Goal: Information Seeking & Learning: Check status

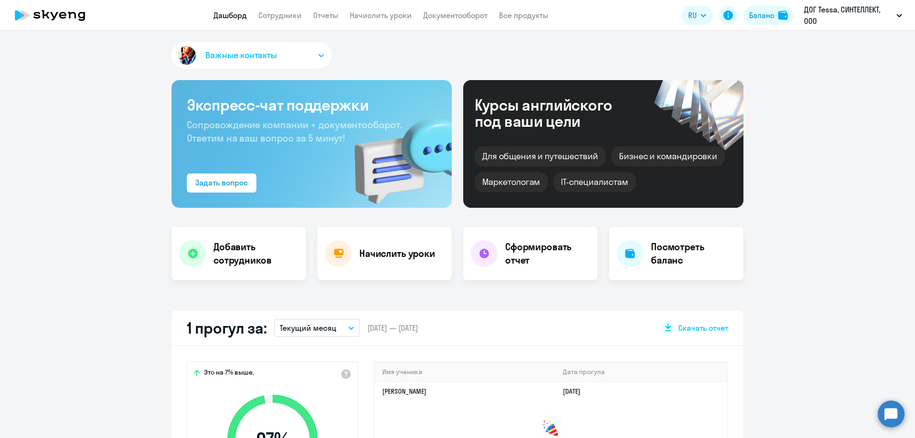
select select "30"
click at [288, 13] on link "Сотрудники" at bounding box center [279, 15] width 43 height 10
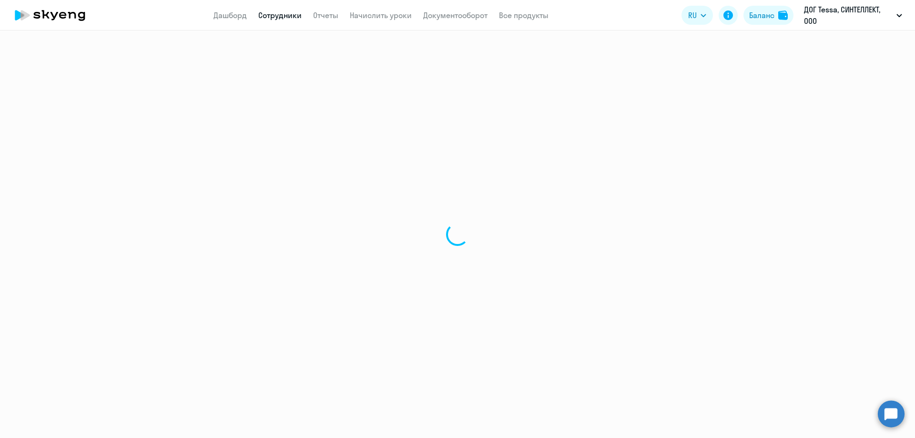
select select "30"
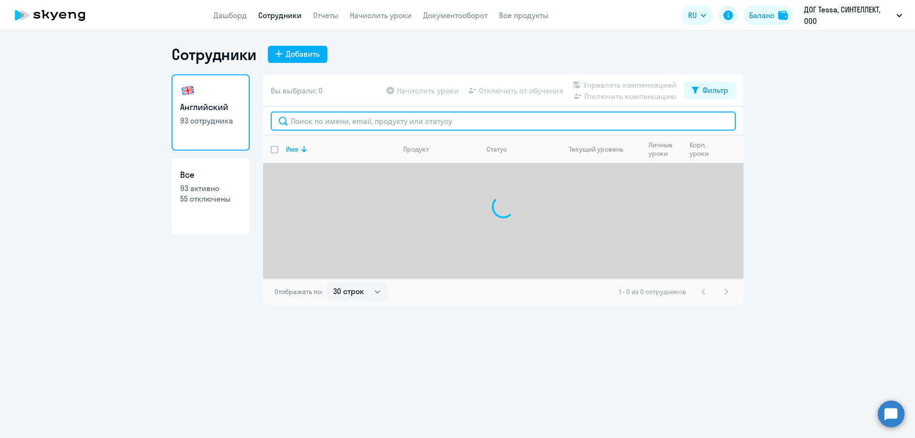
click at [352, 124] on input "text" at bounding box center [503, 120] width 465 height 19
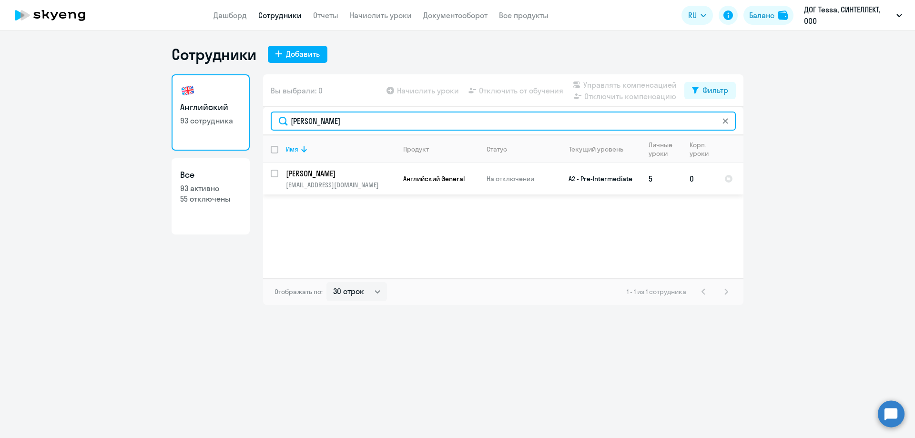
type input "[PERSON_NAME]"
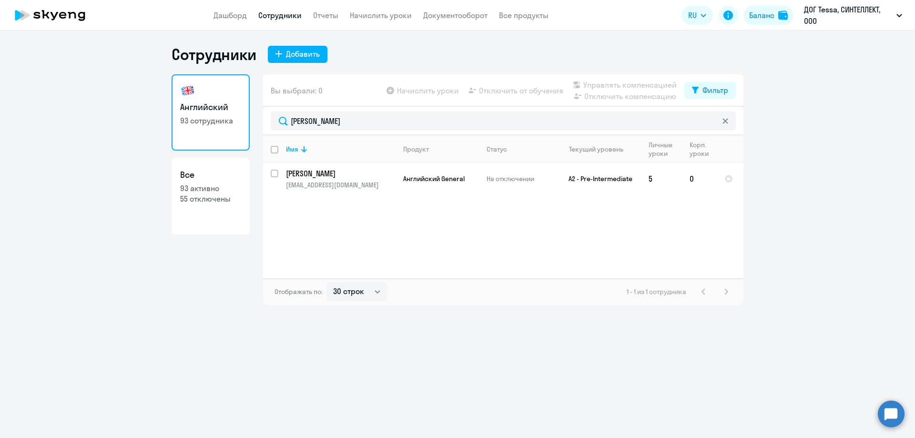
click at [55, 11] on icon at bounding box center [50, 15] width 84 height 24
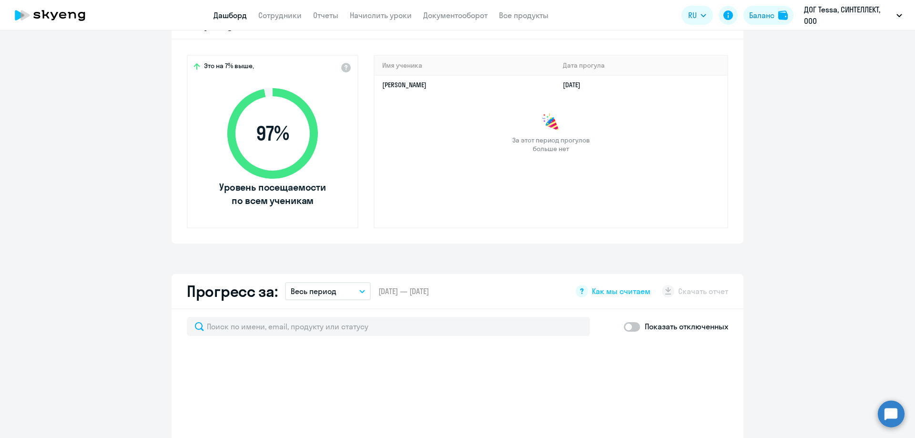
scroll to position [381, 0]
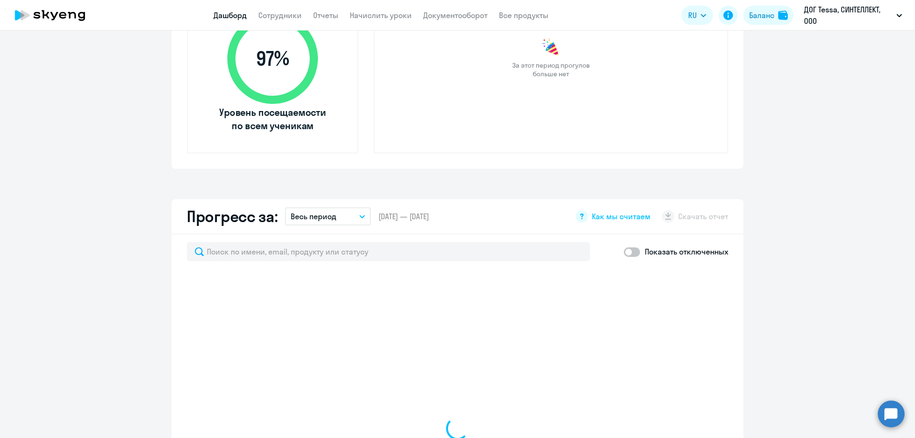
select select "30"
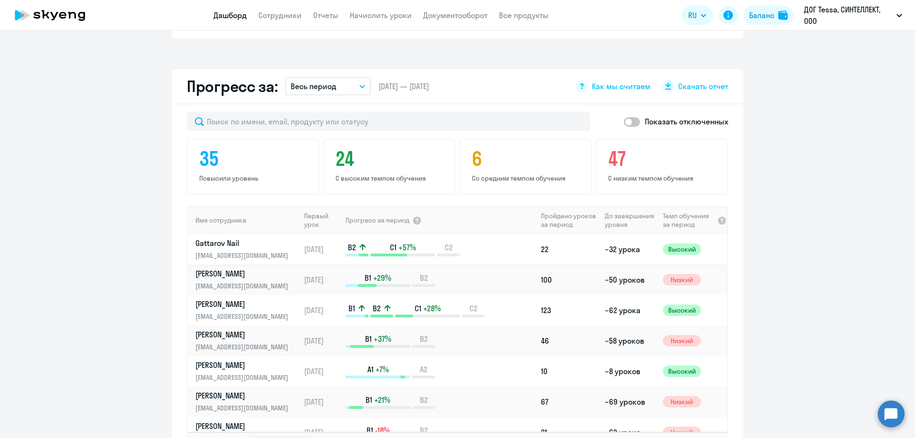
scroll to position [429, 0]
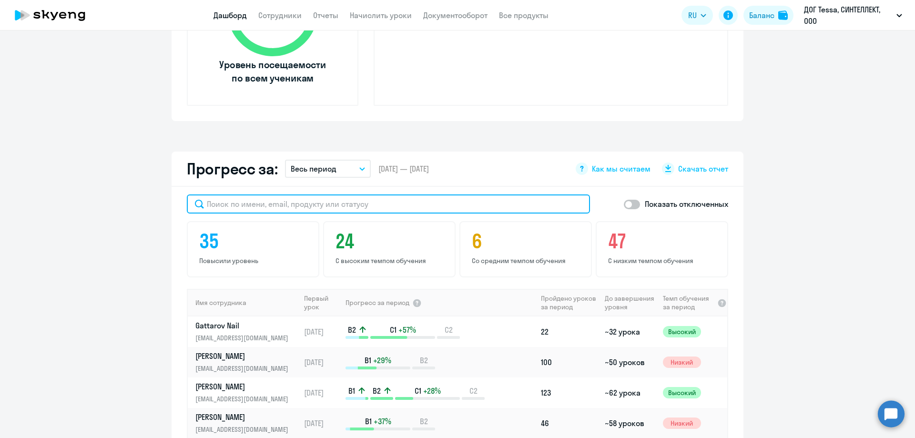
click at [362, 203] on input "text" at bounding box center [388, 203] width 403 height 19
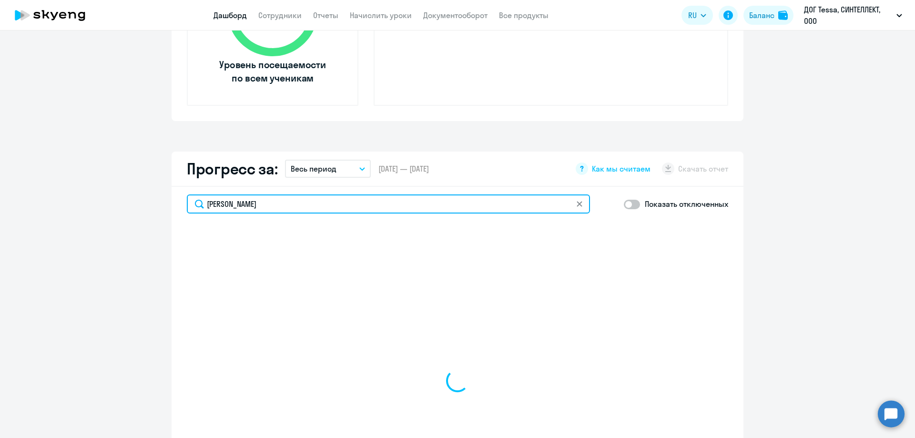
type input "кузина"
select select "30"
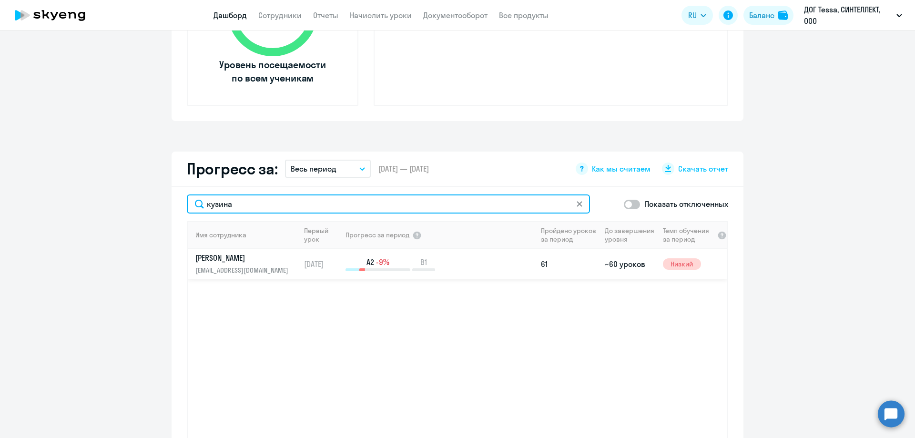
type input "кузина"
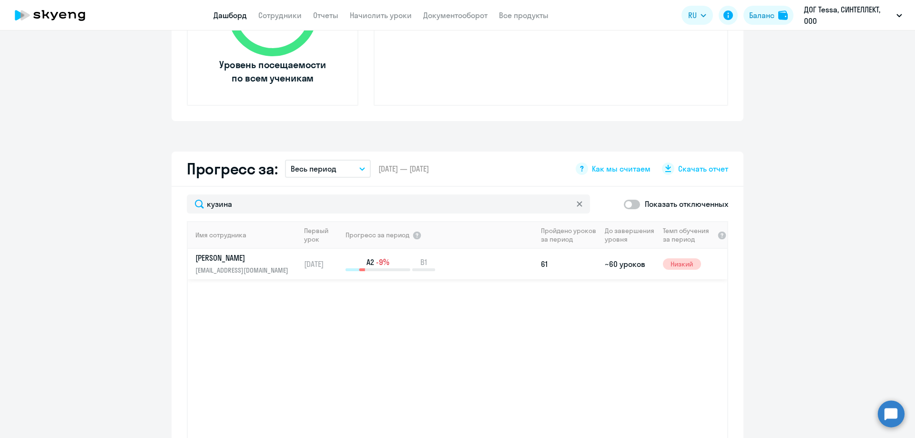
click at [372, 271] on td "A2 -9% B1" at bounding box center [440, 264] width 192 height 30
click at [479, 271] on td "A2 -9% B1" at bounding box center [440, 264] width 192 height 30
click at [595, 268] on td "61" at bounding box center [569, 264] width 64 height 30
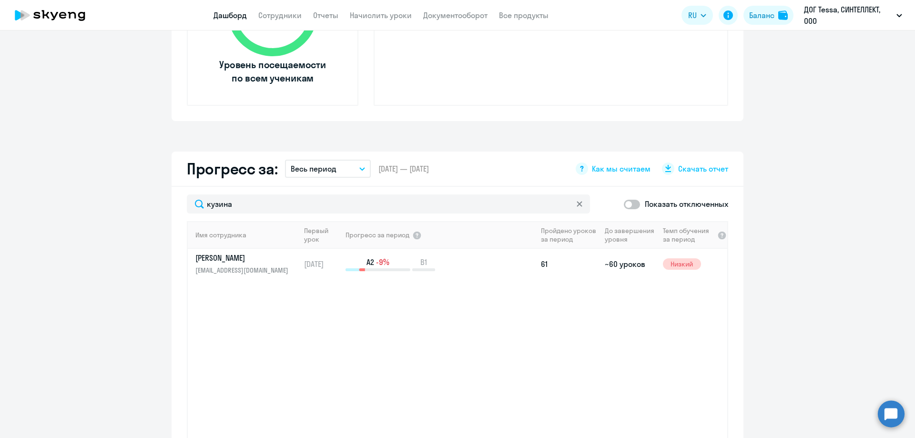
click at [727, 258] on div "кузина Показать отключенных Имя сотрудника Первый урок Прогресс за период Пройд…" at bounding box center [458, 340] width 572 height 307
click at [708, 262] on app-tempo-badge "Низкий" at bounding box center [695, 263] width 64 height 11
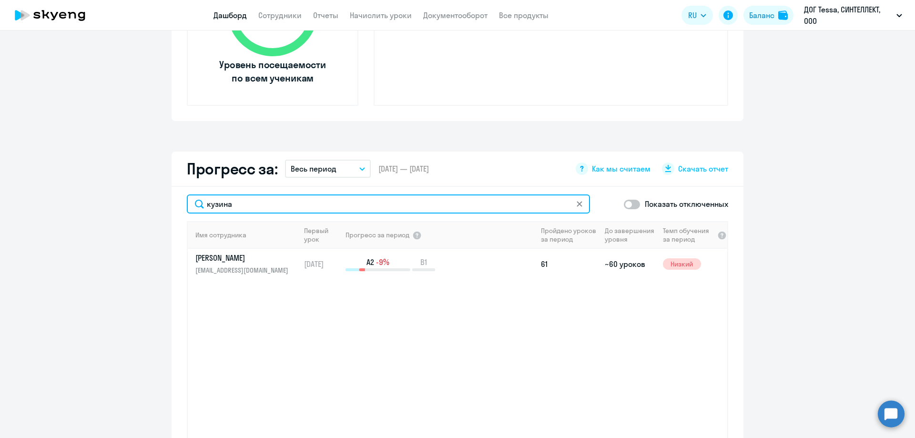
click at [235, 207] on input "кузина" at bounding box center [388, 203] width 403 height 19
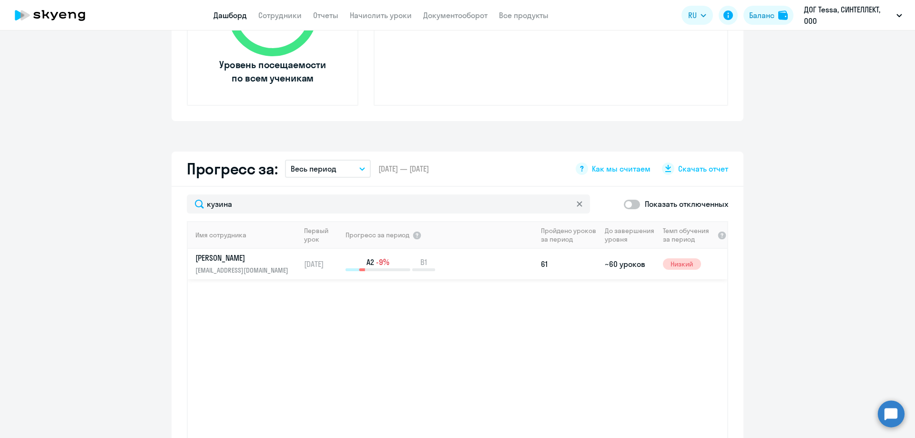
click at [211, 258] on p "[PERSON_NAME]" at bounding box center [244, 258] width 98 height 10
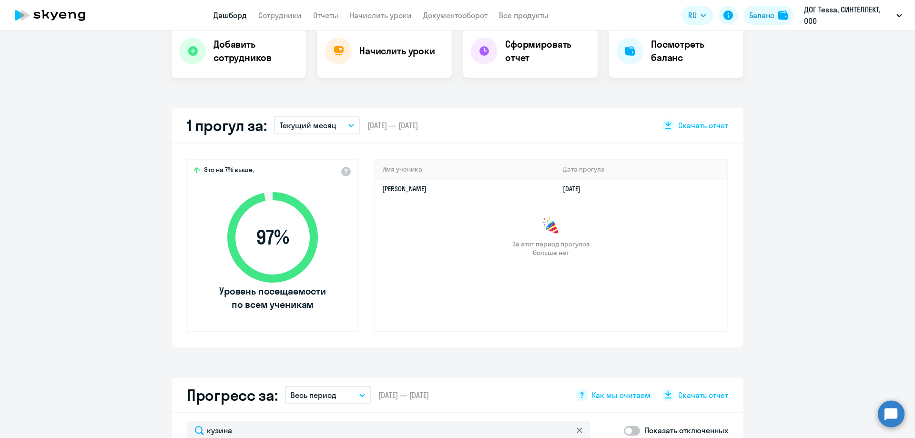
scroll to position [191, 0]
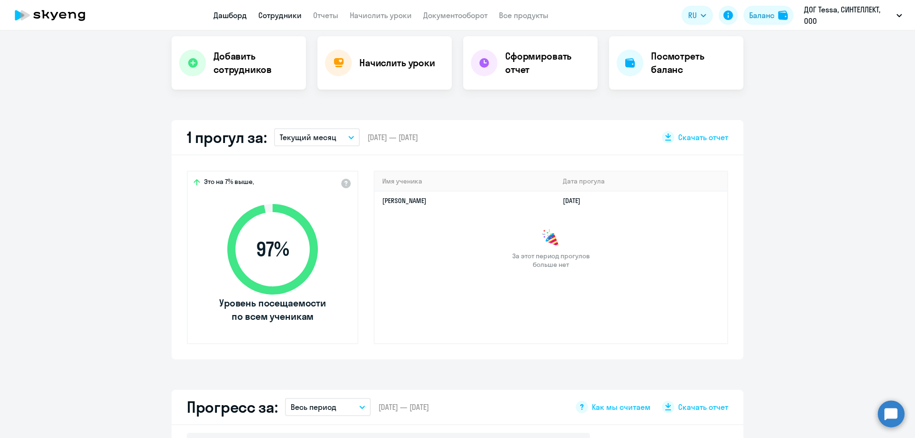
click at [281, 19] on link "Сотрудники" at bounding box center [279, 15] width 43 height 10
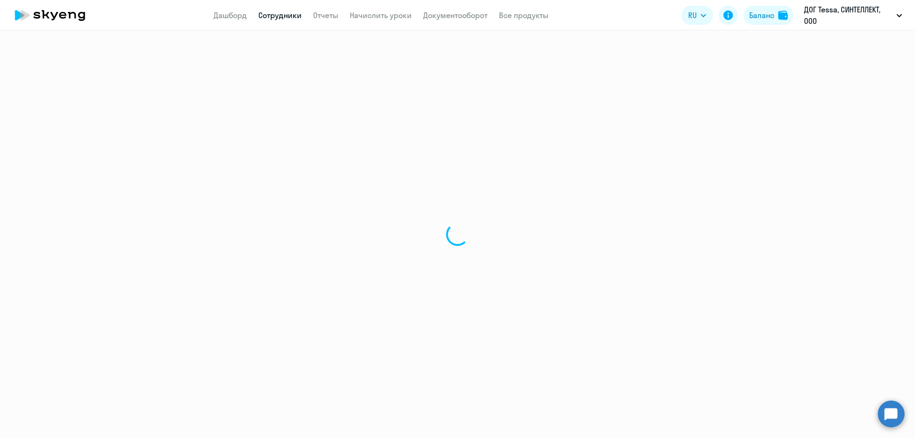
select select "30"
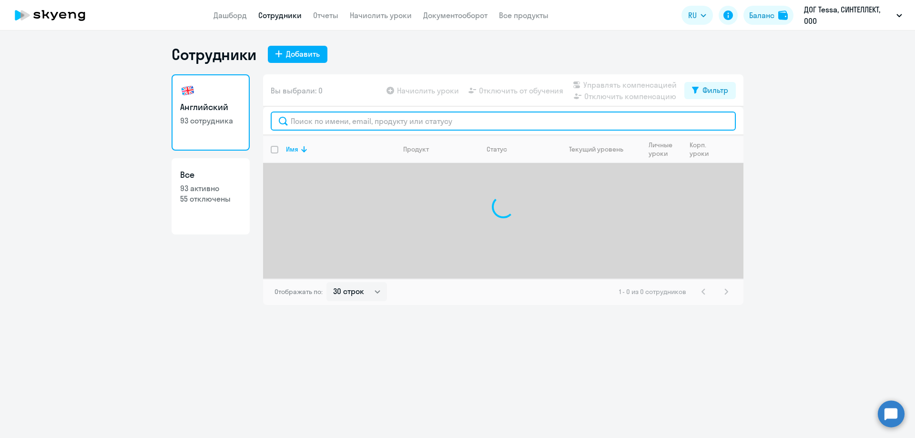
click at [306, 114] on input "text" at bounding box center [503, 120] width 465 height 19
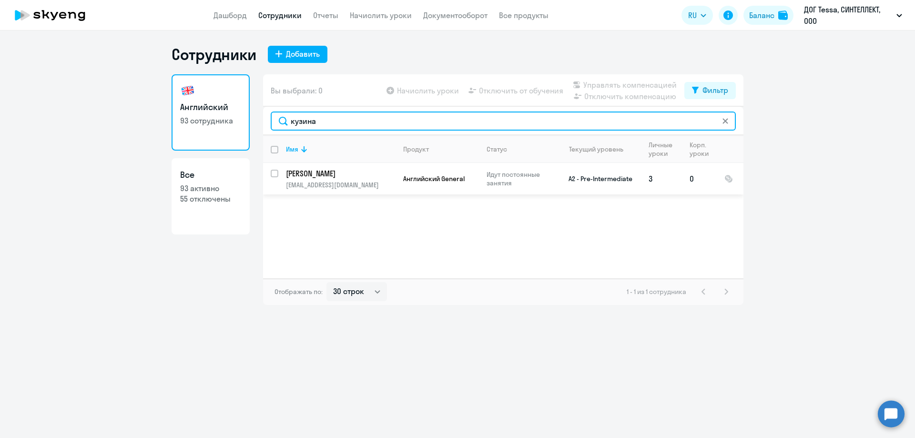
type input "кузина"
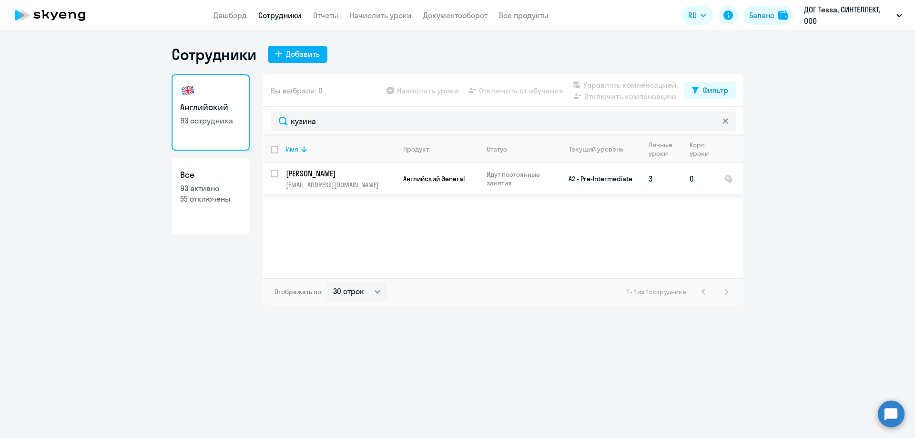
click at [328, 186] on p "[EMAIL_ADDRESS][DOMAIN_NAME]" at bounding box center [340, 185] width 109 height 9
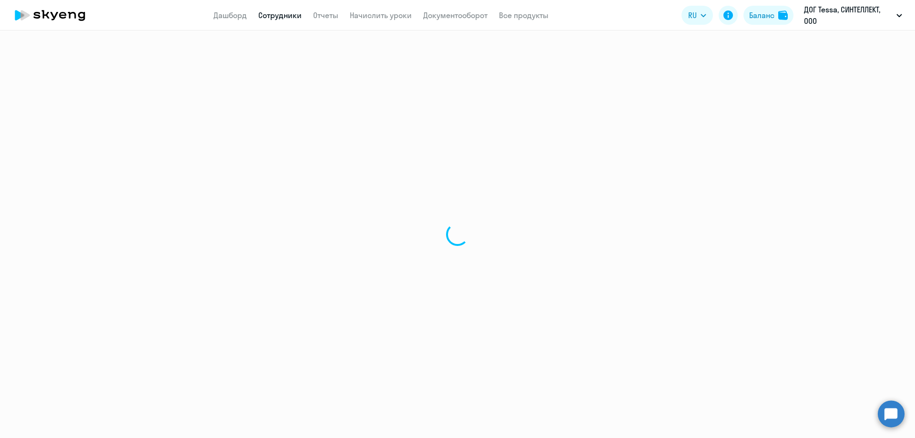
select select "english"
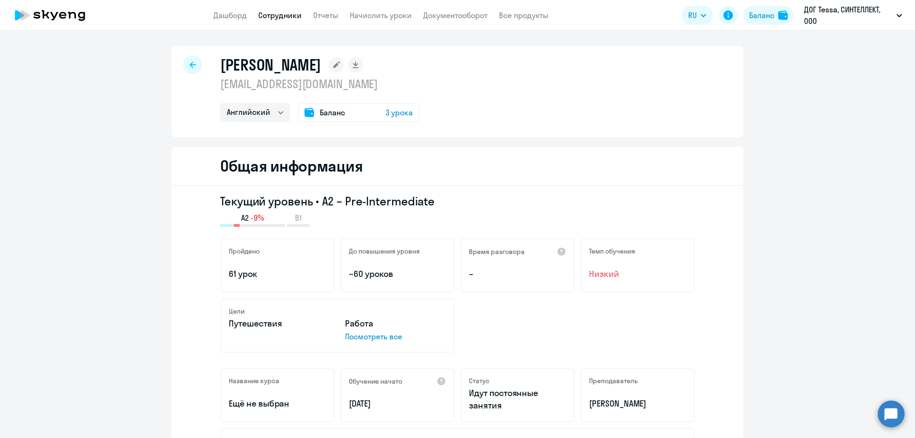
click at [400, 115] on span "3 урока" at bounding box center [398, 112] width 27 height 11
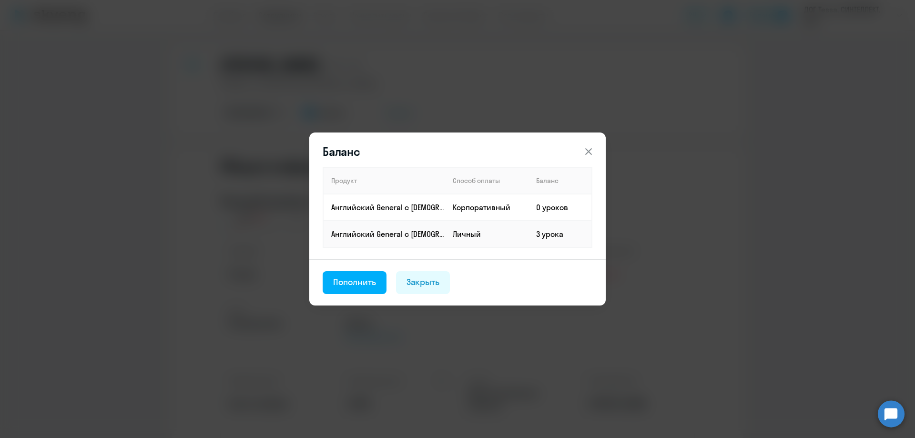
click at [585, 149] on icon at bounding box center [588, 151] width 7 height 7
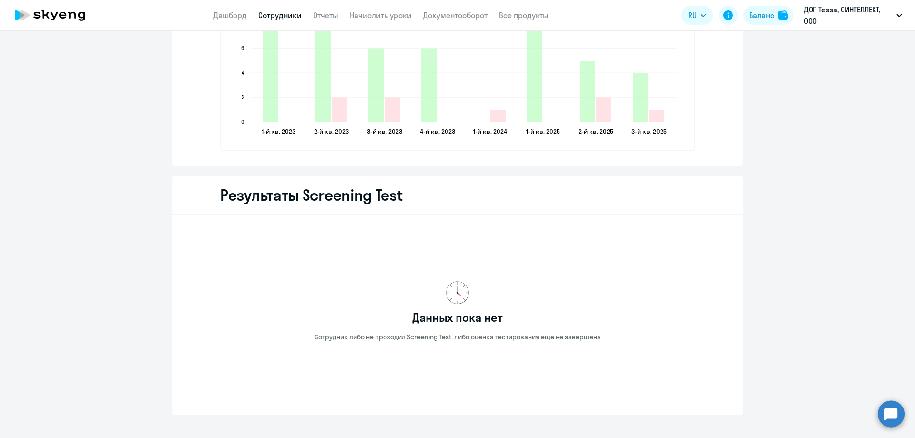
scroll to position [1488, 0]
